Goal: Information Seeking & Learning: Learn about a topic

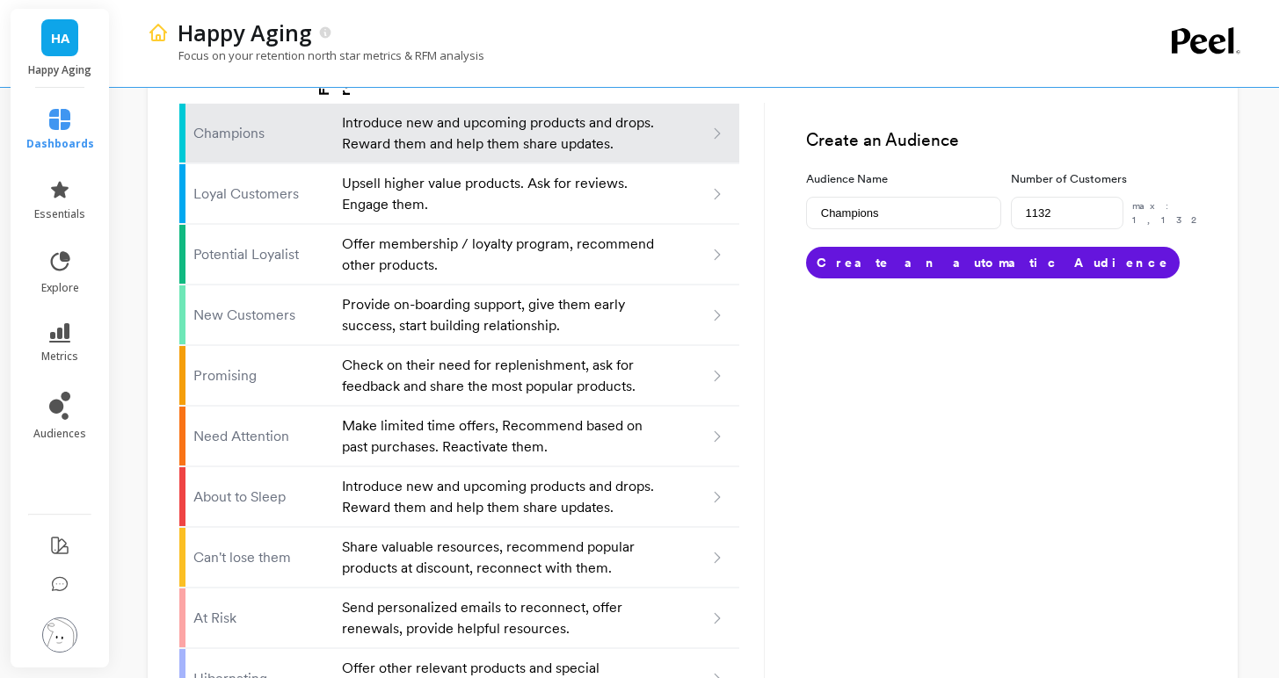
scroll to position [1151, 0]
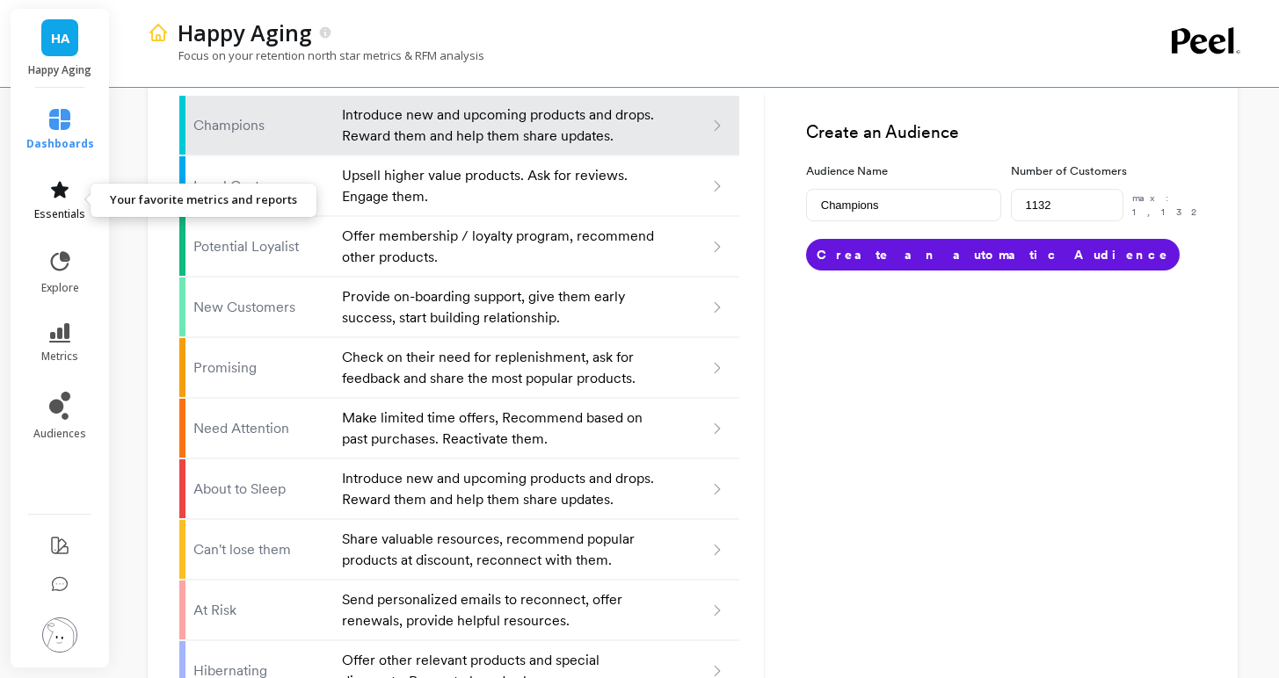
click at [62, 208] on span "essentials" at bounding box center [59, 214] width 51 height 14
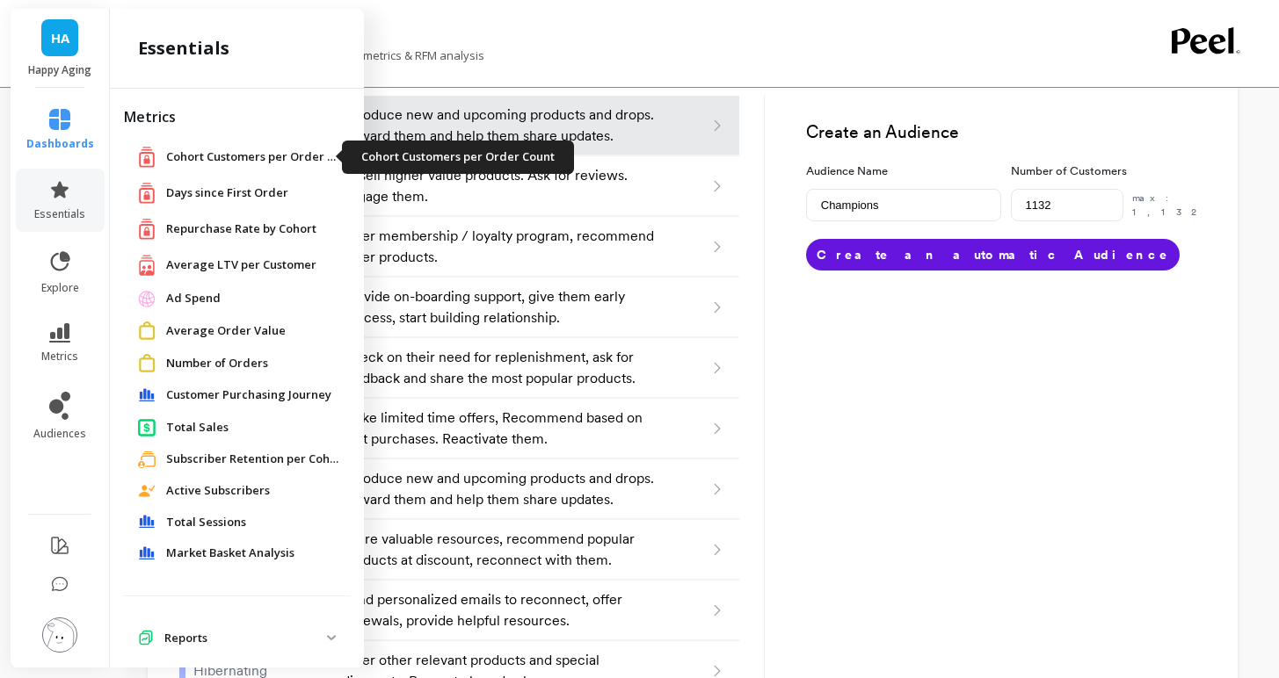
click at [265, 150] on span "Cohort Customers per Order Count" at bounding box center [254, 158] width 176 height 18
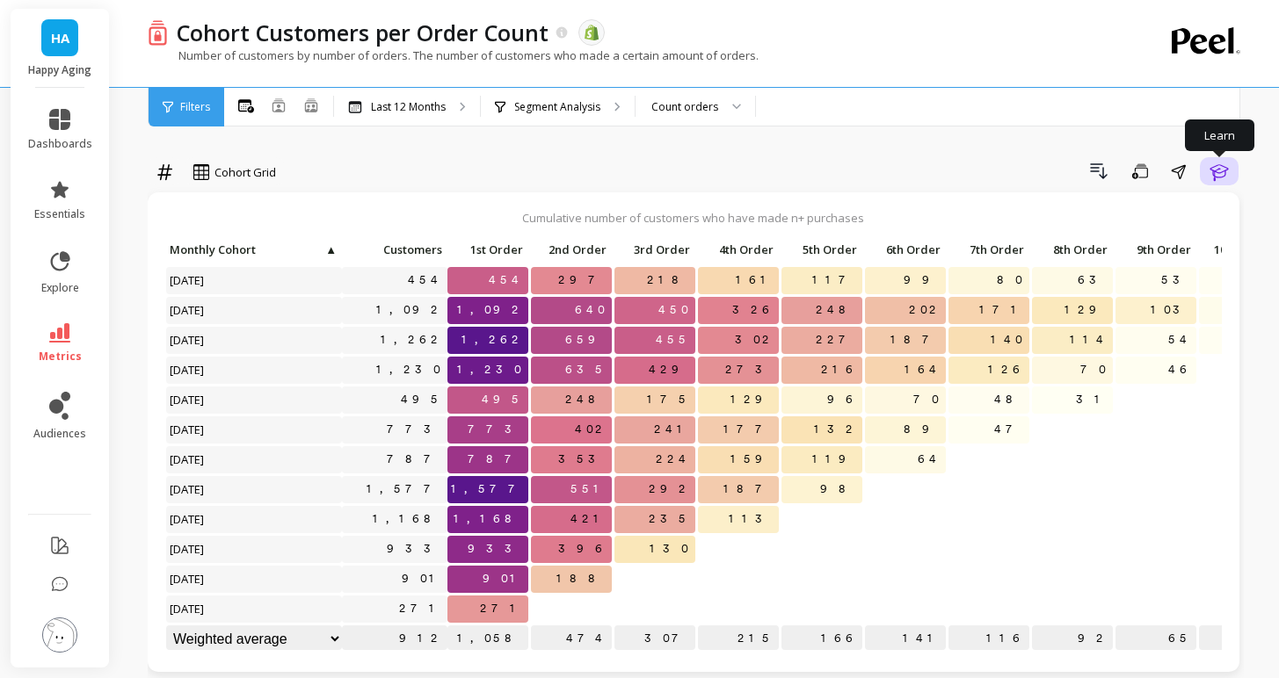
click at [1226, 169] on icon "button" at bounding box center [1218, 171] width 21 height 21
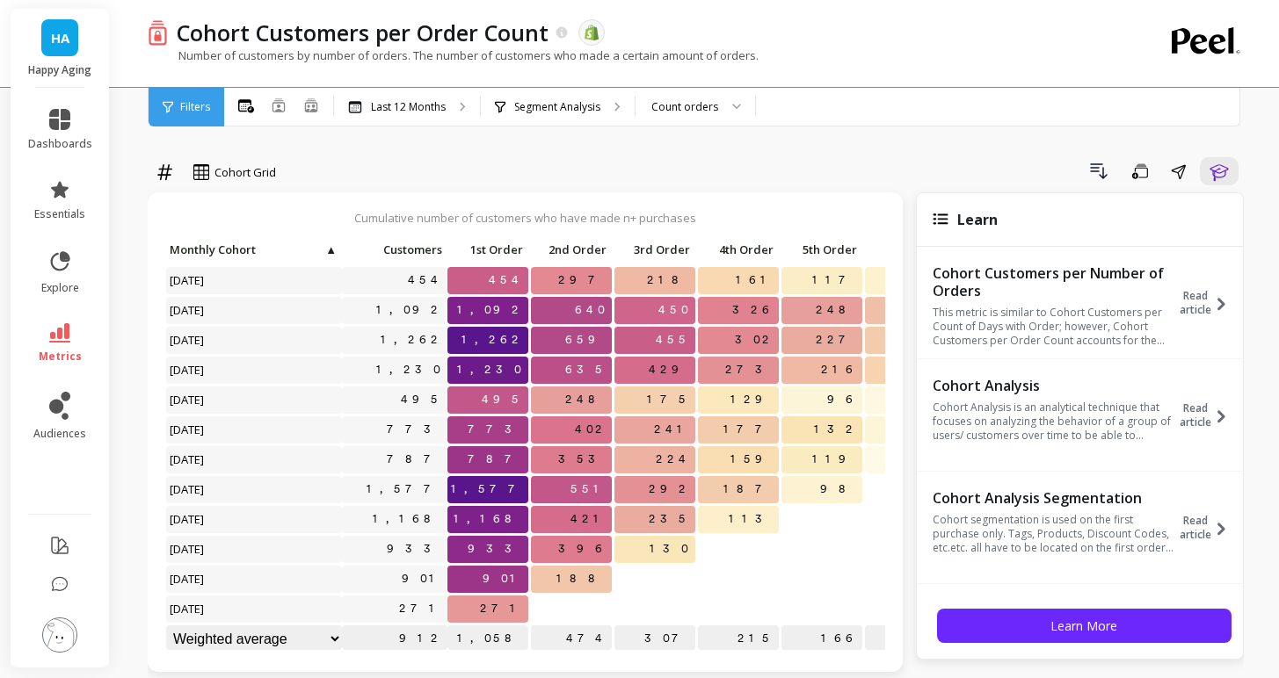
click at [671, 194] on div "Cumulative number of customers who have made n+ purchases Click to create an au…" at bounding box center [525, 432] width 755 height 480
click at [74, 622] on button at bounding box center [59, 637] width 35 height 38
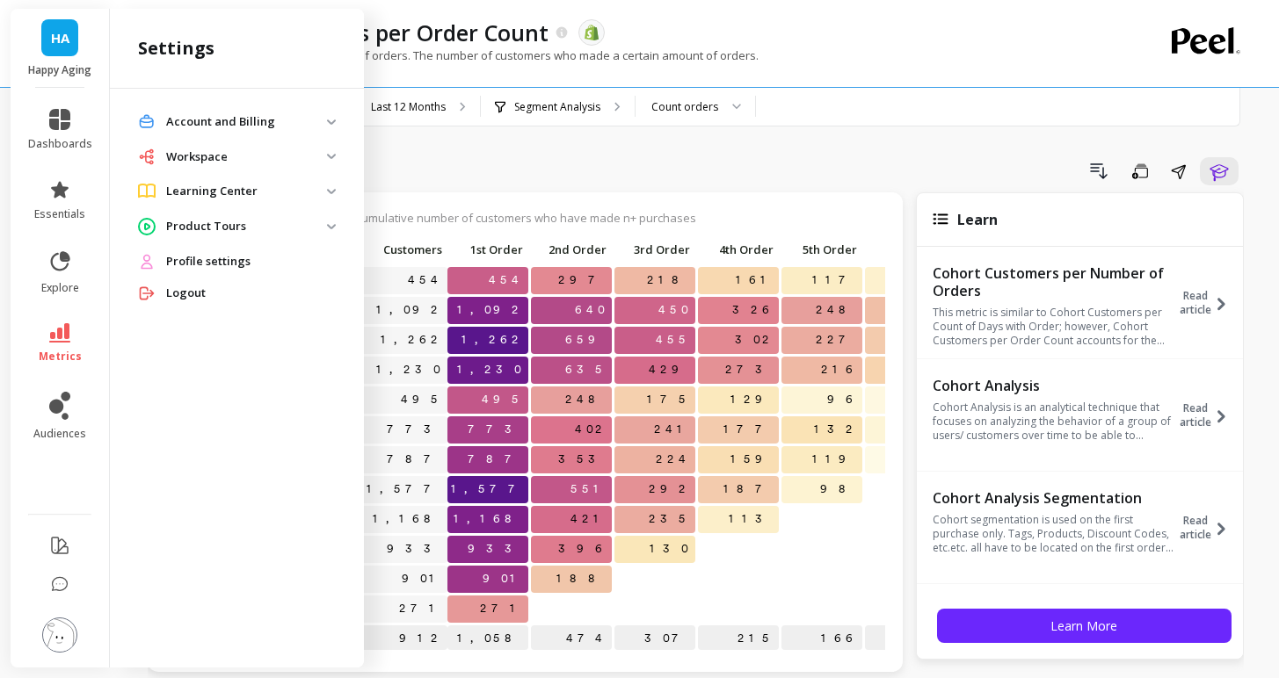
click at [313, 157] on p "Workspace" at bounding box center [246, 158] width 161 height 18
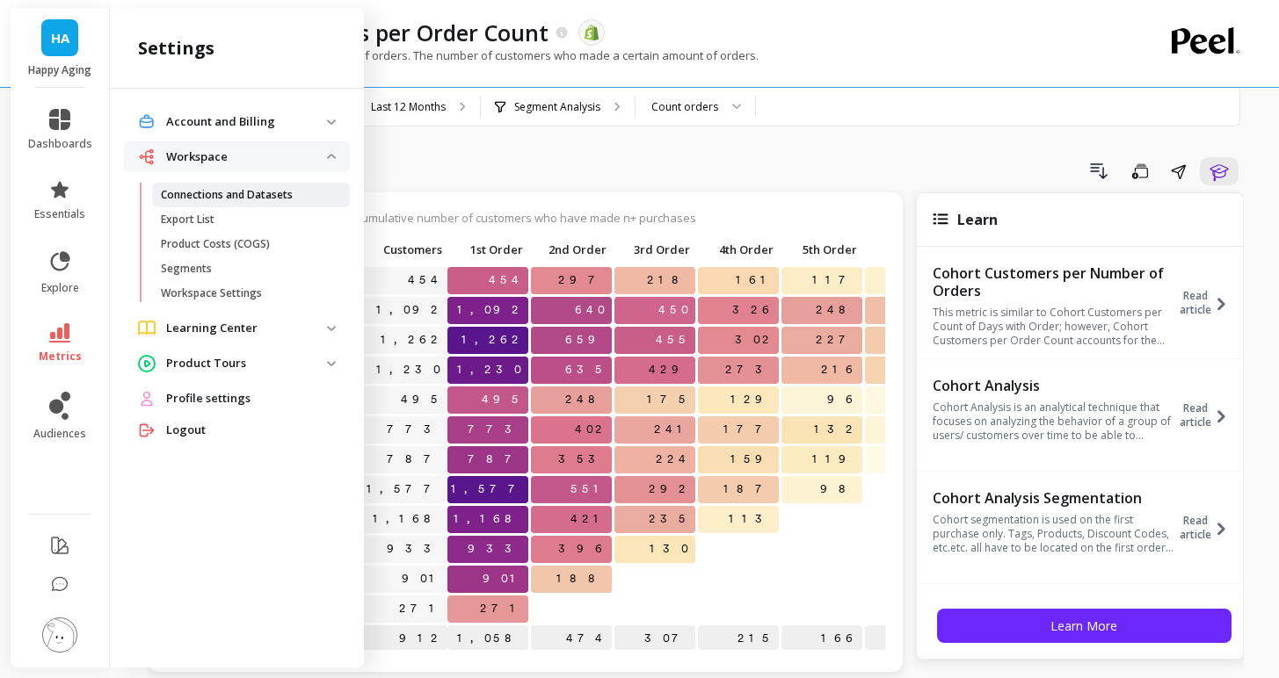
click at [279, 192] on p "Connections and Datasets" at bounding box center [227, 195] width 132 height 14
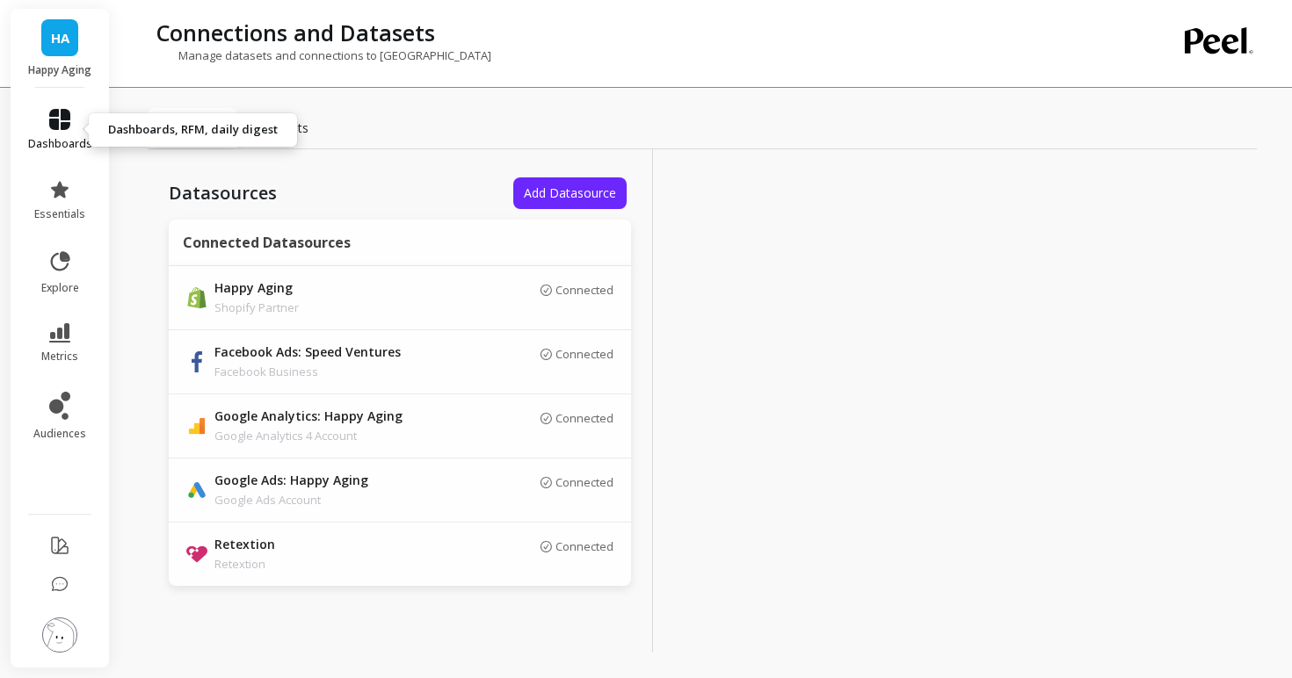
click at [52, 120] on icon at bounding box center [59, 119] width 21 height 21
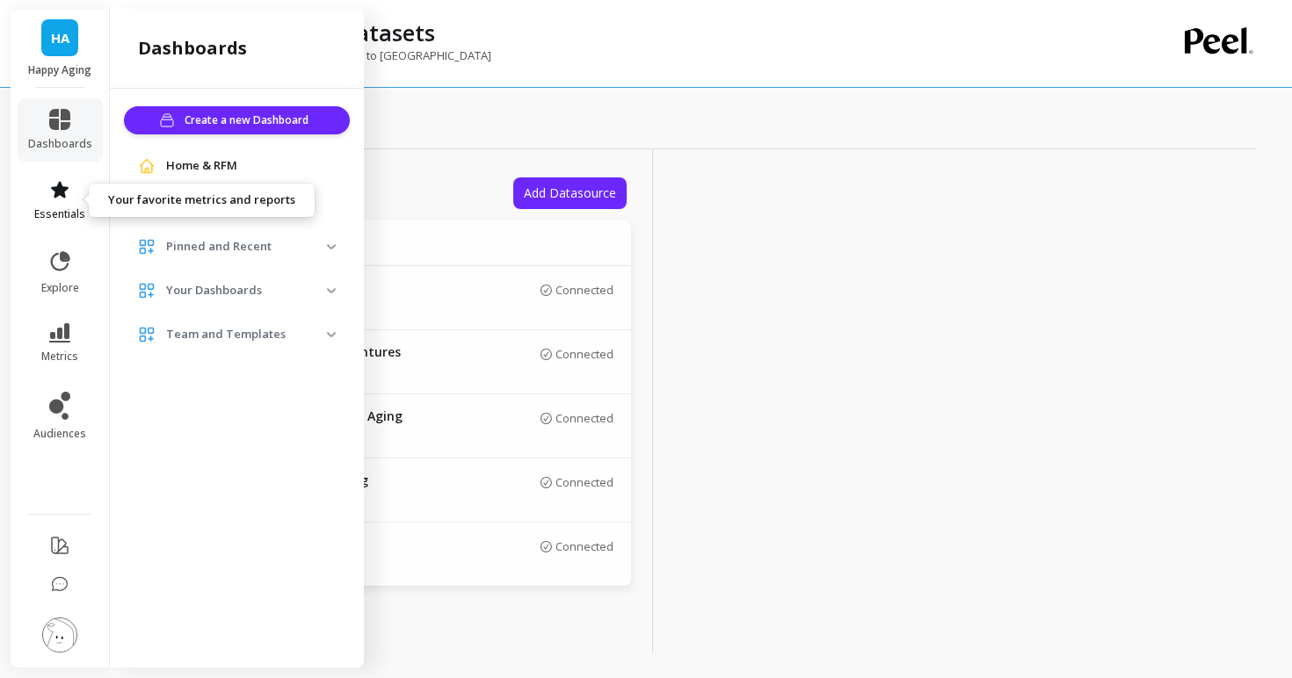
click at [47, 193] on link "essentials" at bounding box center [60, 200] width 64 height 42
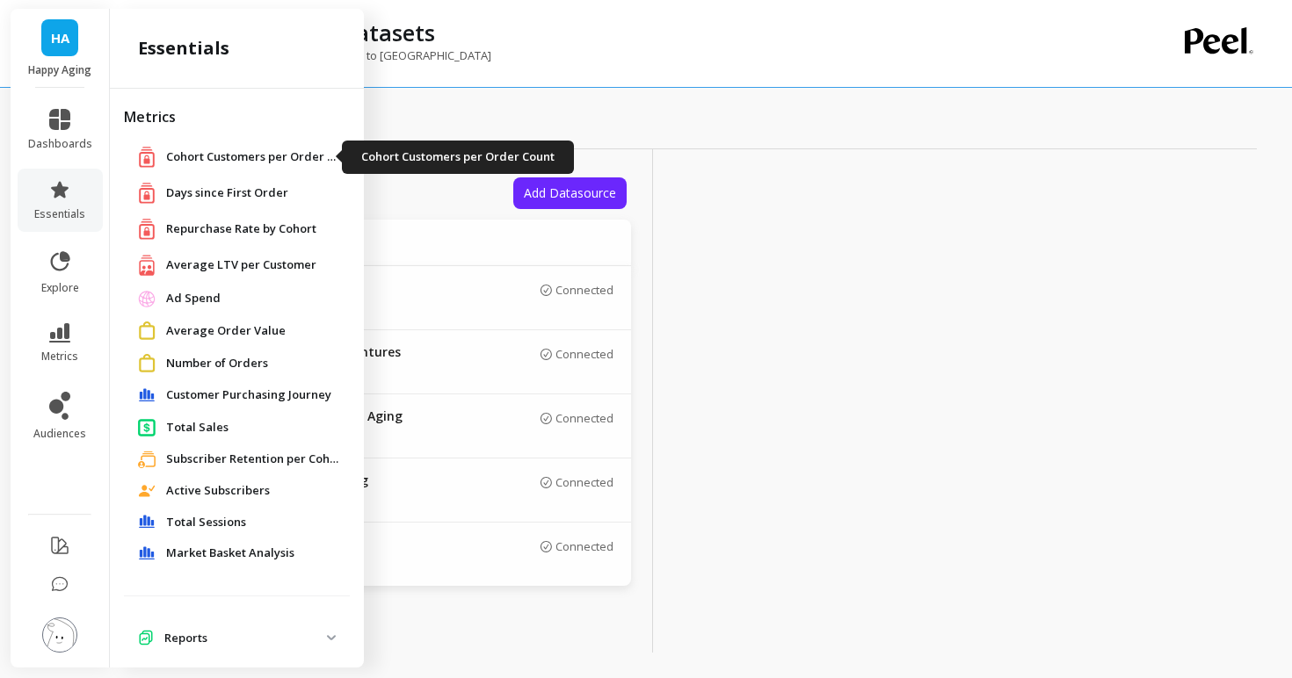
click at [216, 154] on span "Cohort Customers per Order Count" at bounding box center [254, 158] width 176 height 18
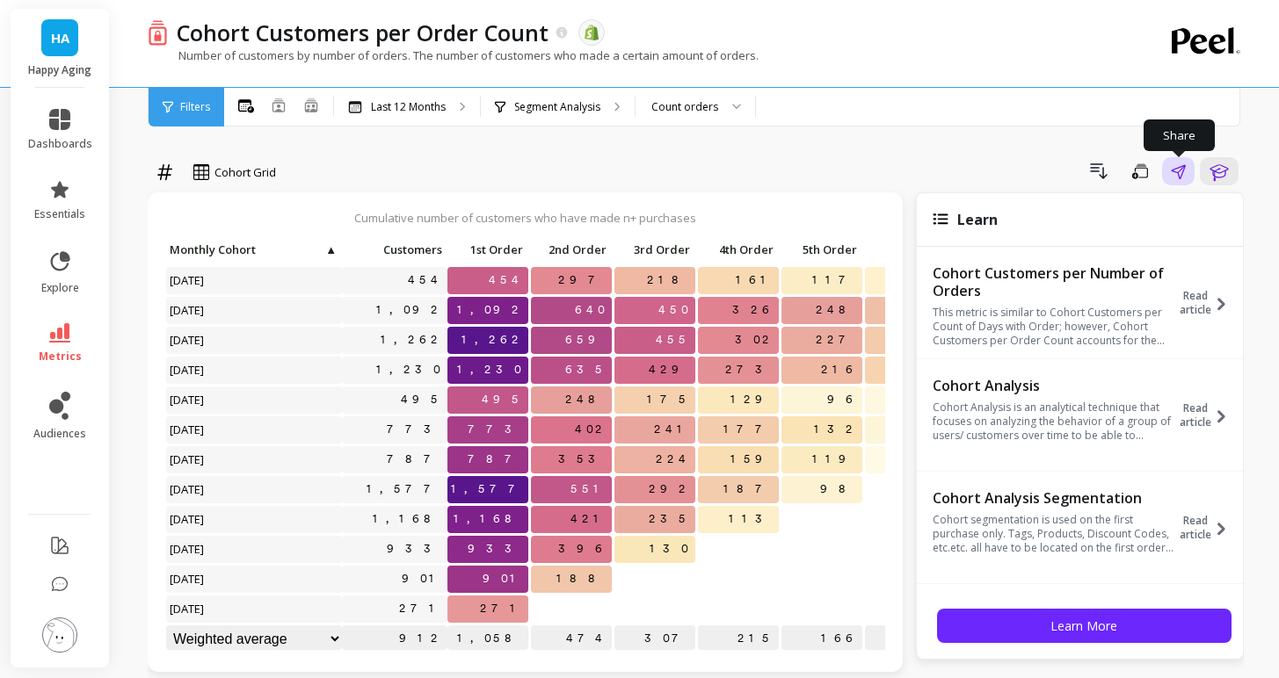
click at [1171, 166] on icon "button" at bounding box center [1178, 171] width 15 height 15
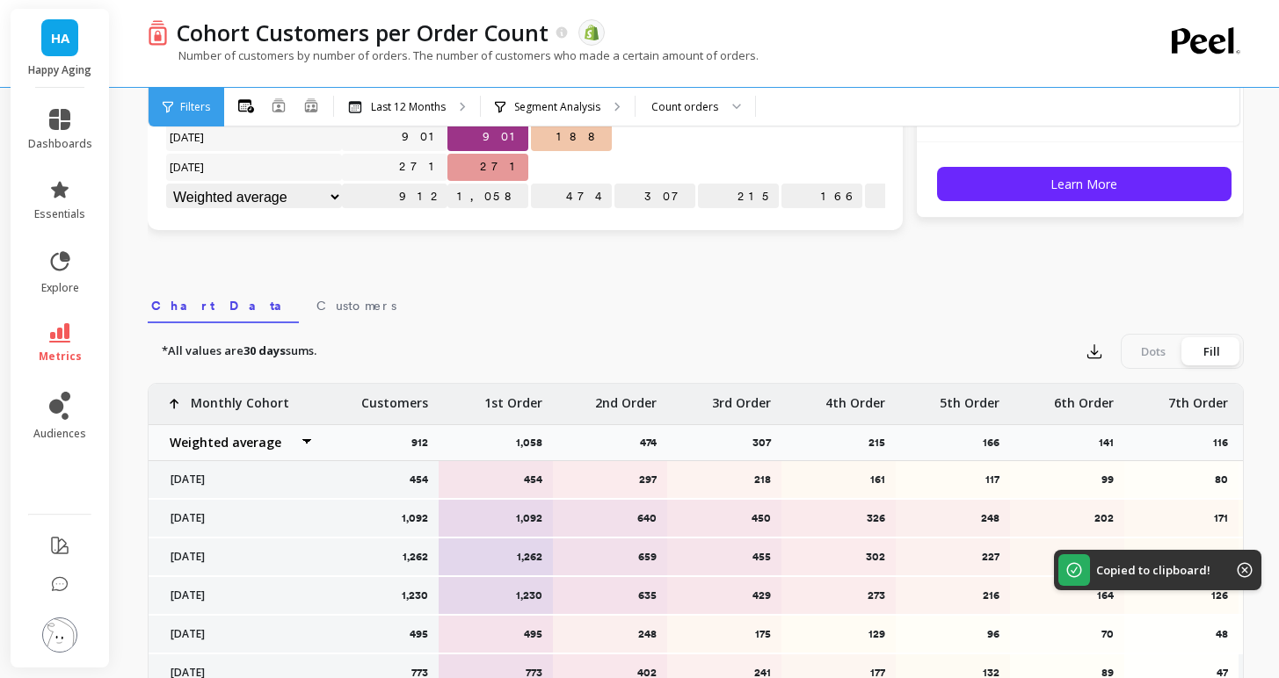
scroll to position [415, 0]
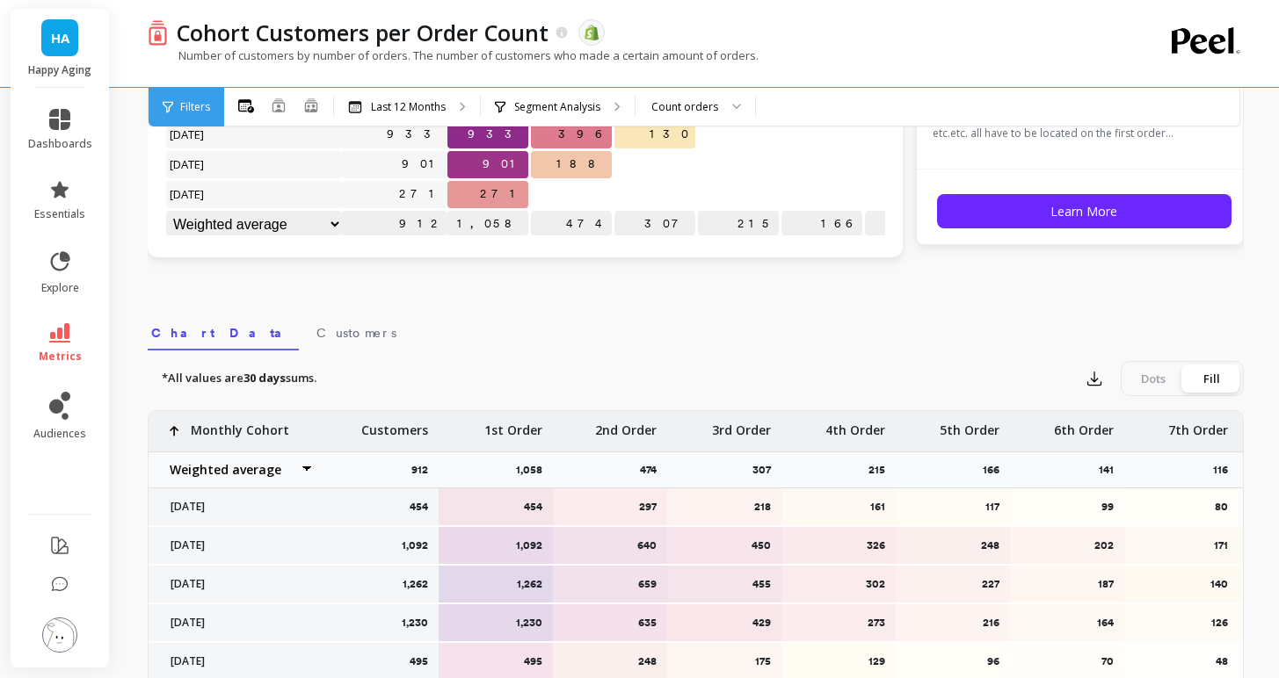
click at [55, 639] on img at bounding box center [59, 635] width 35 height 35
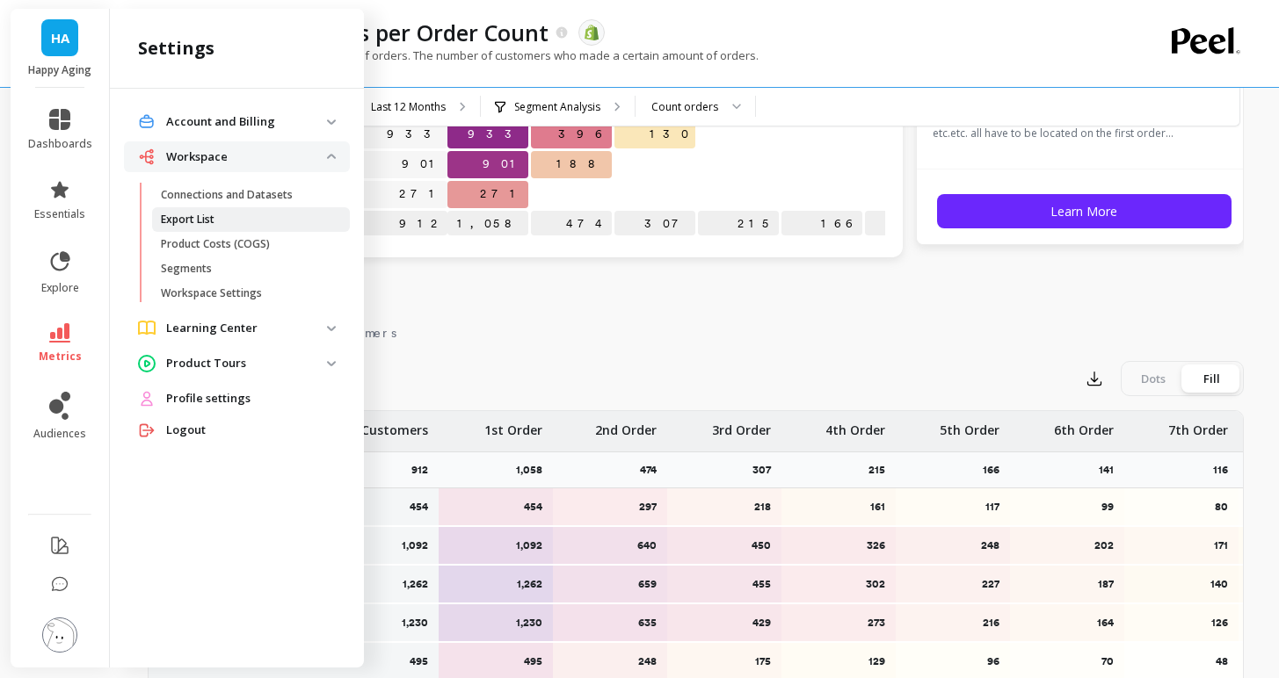
click at [242, 225] on span "Export List" at bounding box center [245, 220] width 168 height 14
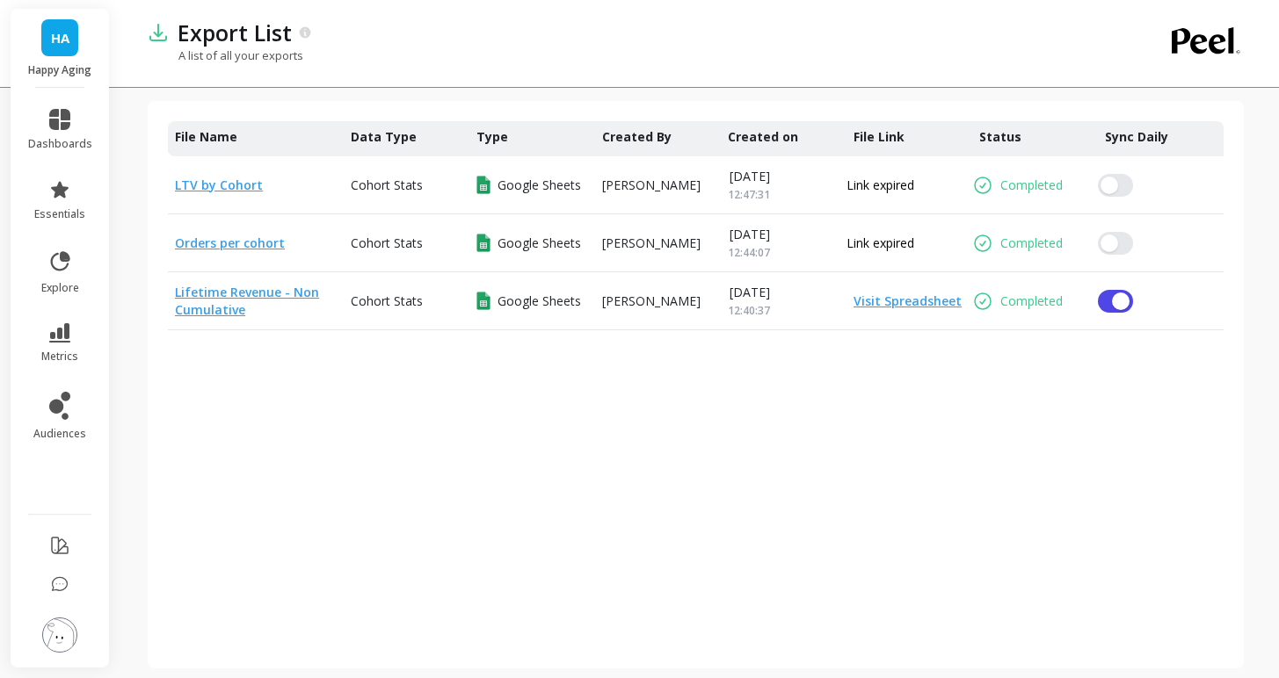
click at [232, 186] on link "LTV by Cohort" at bounding box center [219, 185] width 88 height 17
click at [887, 308] on link "Visit Spreadsheet" at bounding box center [903, 302] width 115 height 18
